Goal: Information Seeking & Learning: Find specific page/section

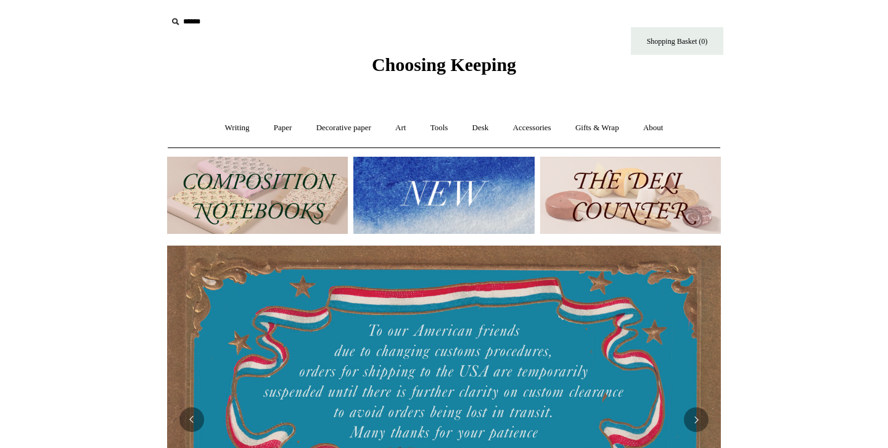
scroll to position [0, 554]
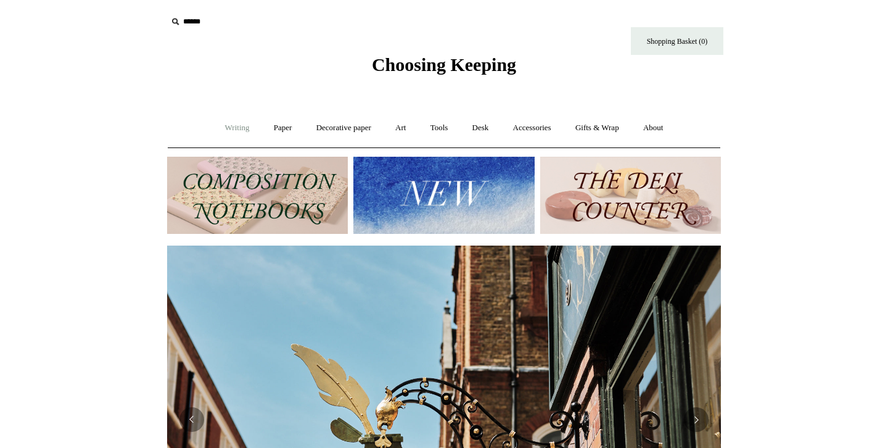
click at [240, 128] on link "Writing +" at bounding box center [237, 128] width 47 height 33
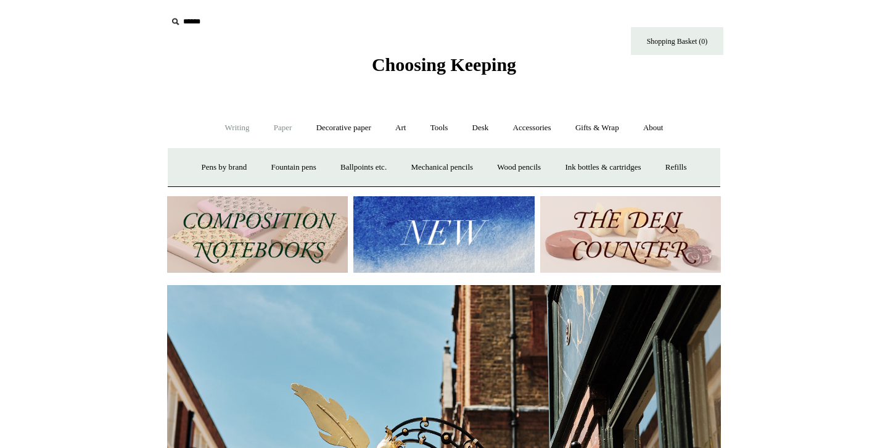
click at [274, 128] on link "Paper +" at bounding box center [283, 128] width 41 height 33
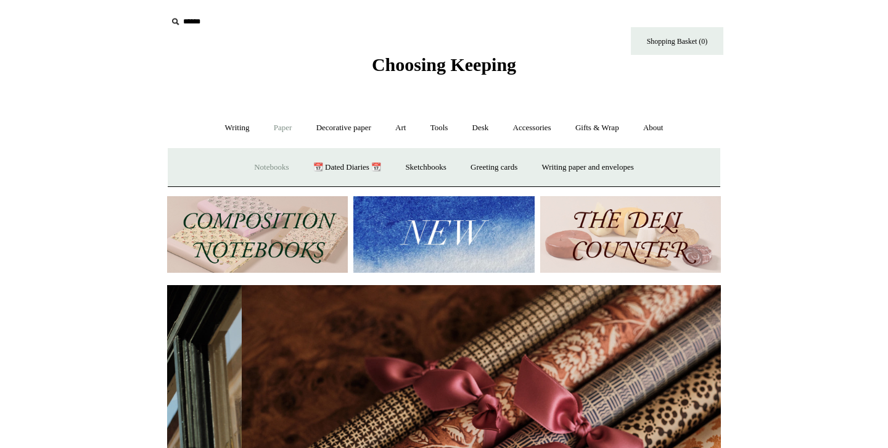
scroll to position [0, 1107]
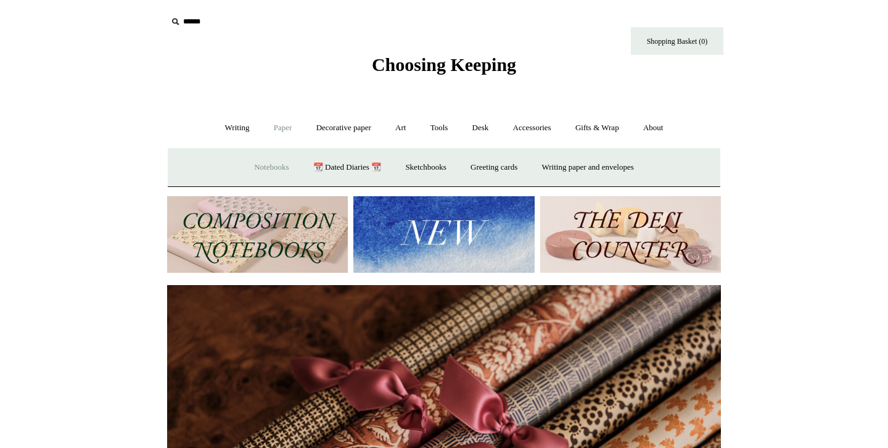
click at [260, 168] on link "Notebooks +" at bounding box center [271, 167] width 57 height 33
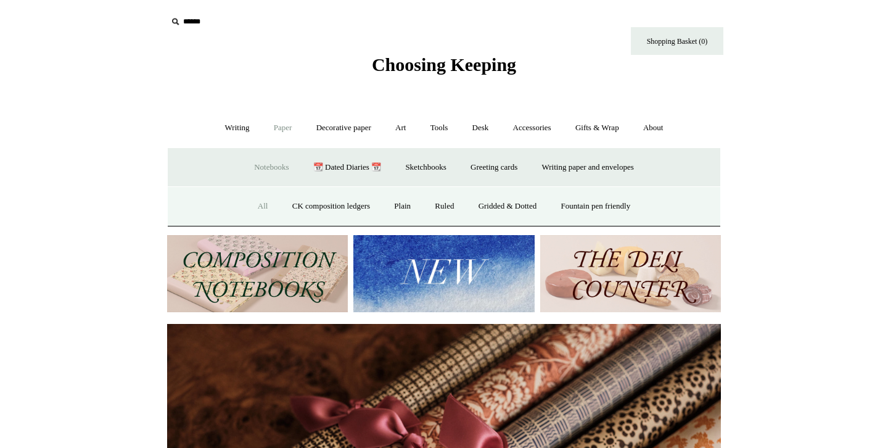
click at [256, 206] on link "All" at bounding box center [263, 206] width 33 height 33
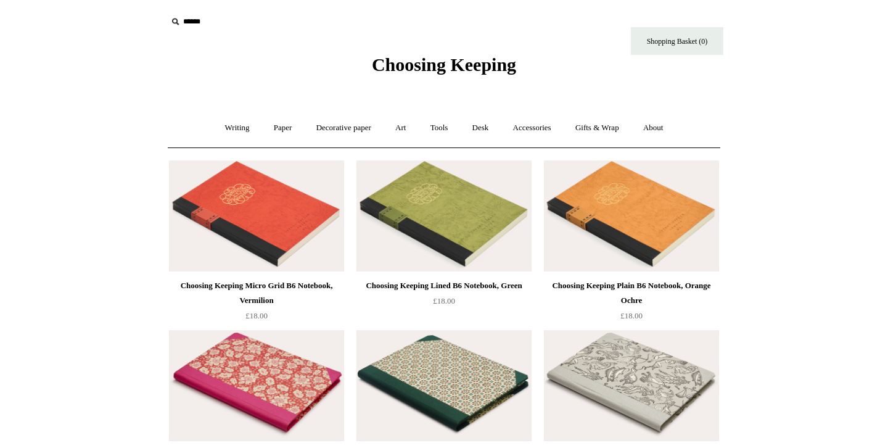
click at [236, 22] on input "text" at bounding box center [243, 21] width 152 height 23
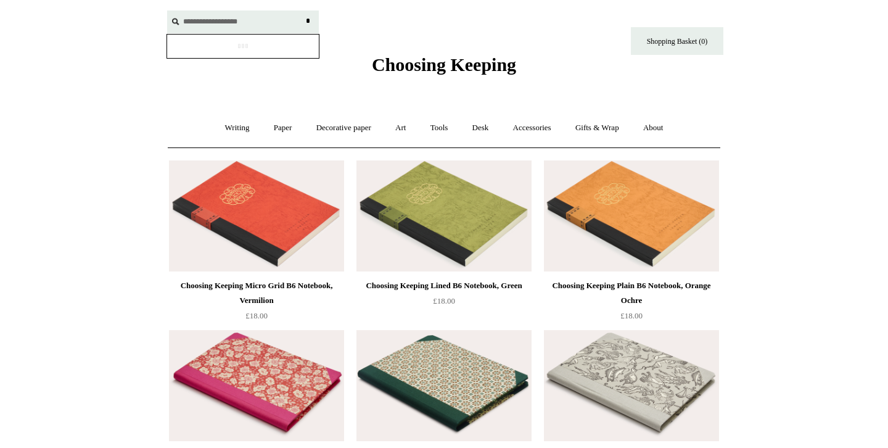
type input "**********"
click at [301, 10] on input "*" at bounding box center [307, 21] width 12 height 22
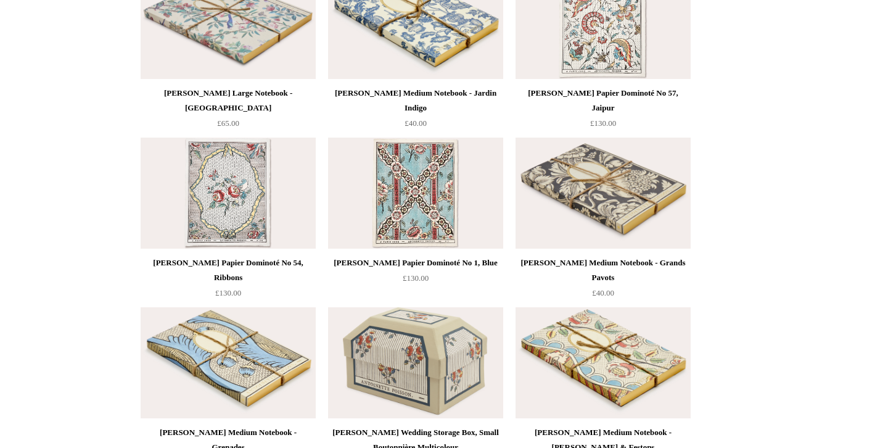
scroll to position [1145, 0]
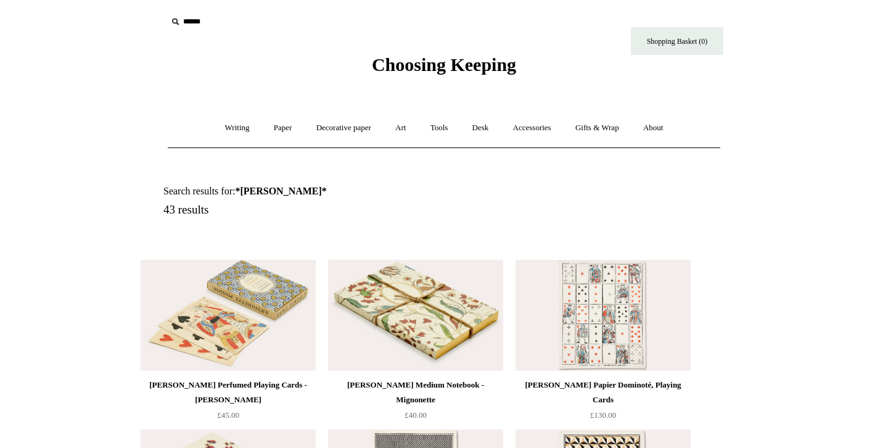
scroll to position [1145, 0]
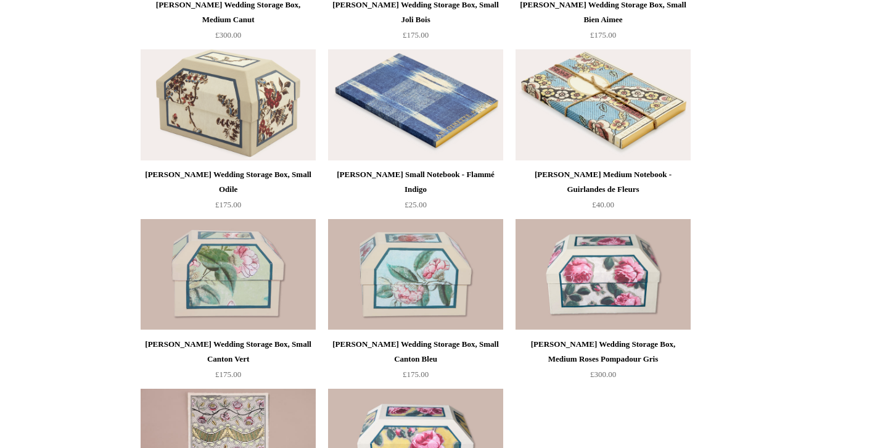
scroll to position [1849, 0]
